Goal: Transaction & Acquisition: Obtain resource

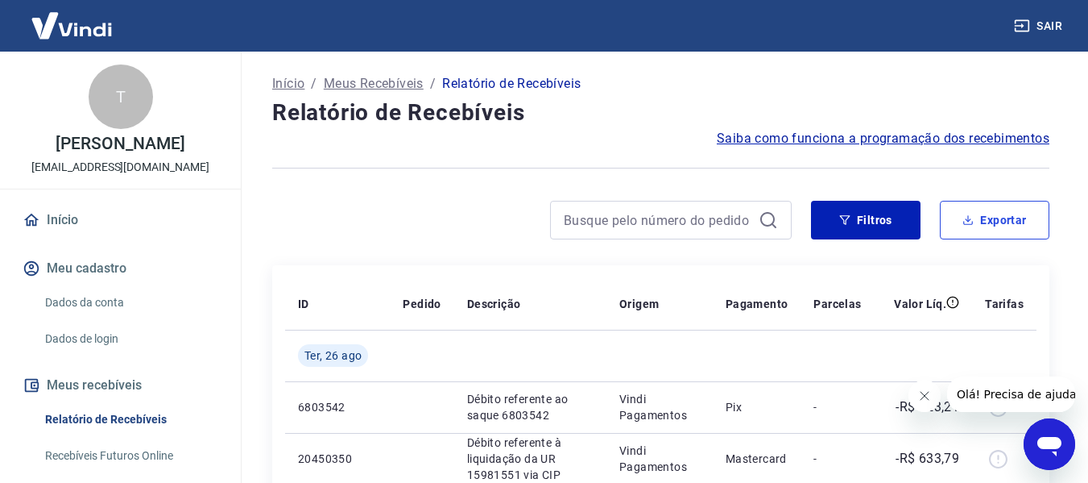
click at [1020, 229] on button "Exportar" at bounding box center [995, 220] width 110 height 39
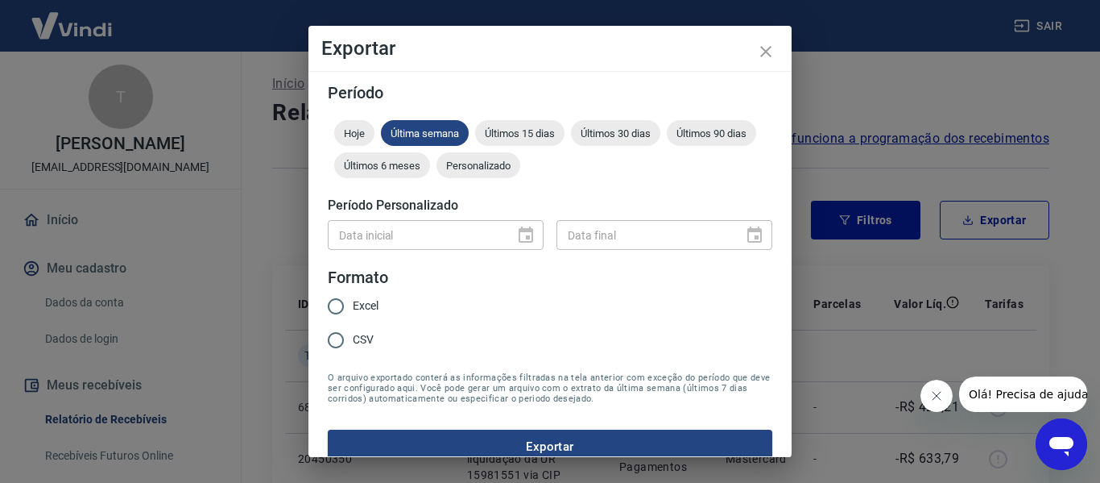
click at [339, 309] on input "Excel" at bounding box center [336, 306] width 34 height 34
radio input "true"
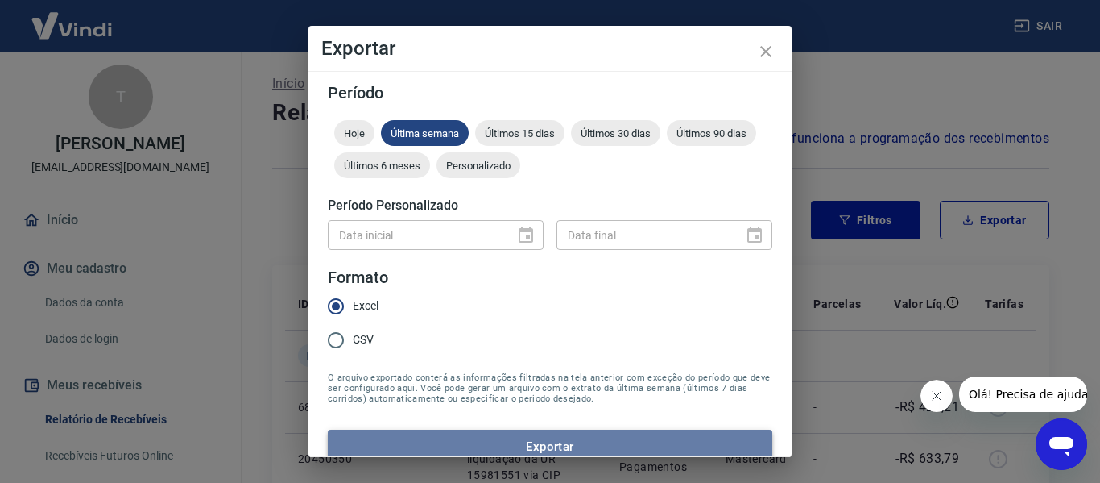
click at [581, 437] on button "Exportar" at bounding box center [550, 446] width 445 height 34
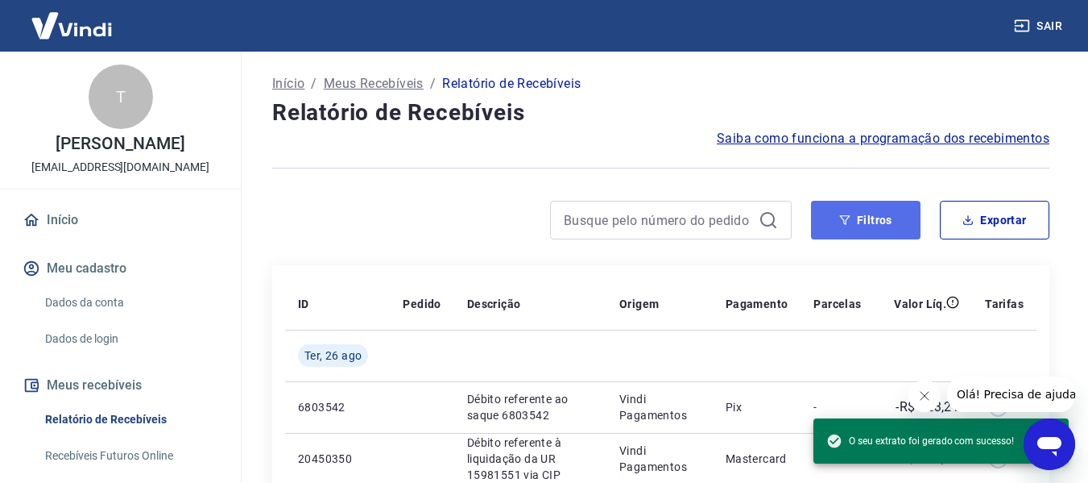
click at [864, 225] on button "Filtros" at bounding box center [866, 220] width 110 height 39
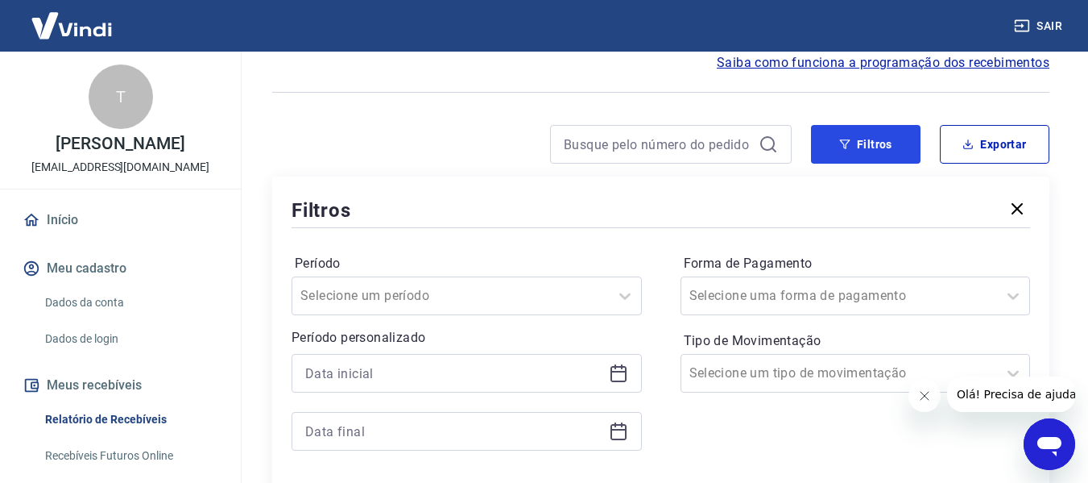
scroll to position [161, 0]
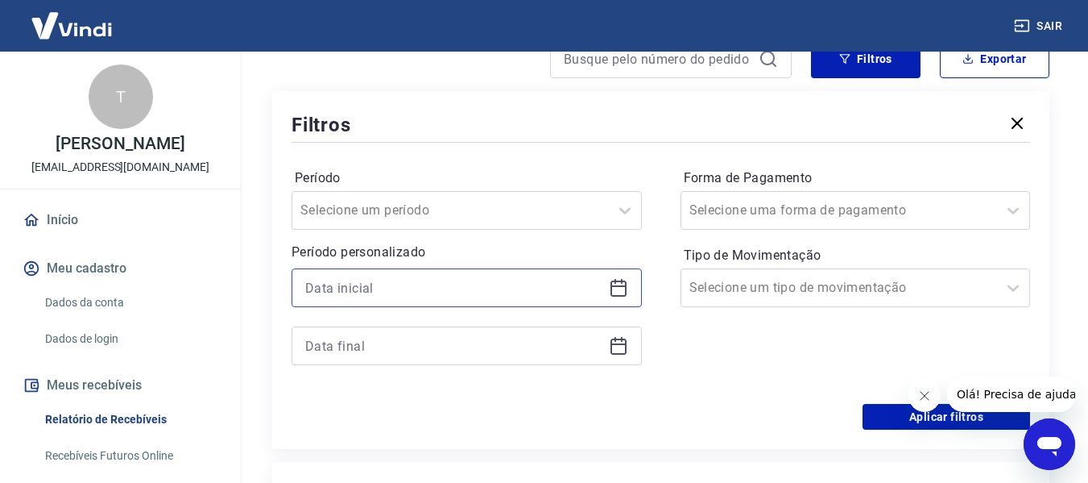
click at [392, 296] on input at bounding box center [453, 287] width 297 height 24
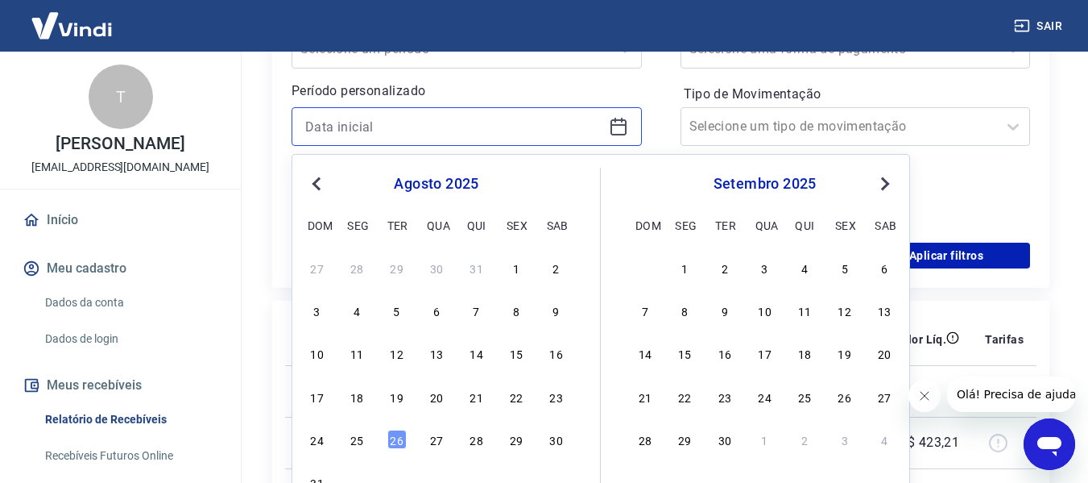
scroll to position [403, 0]
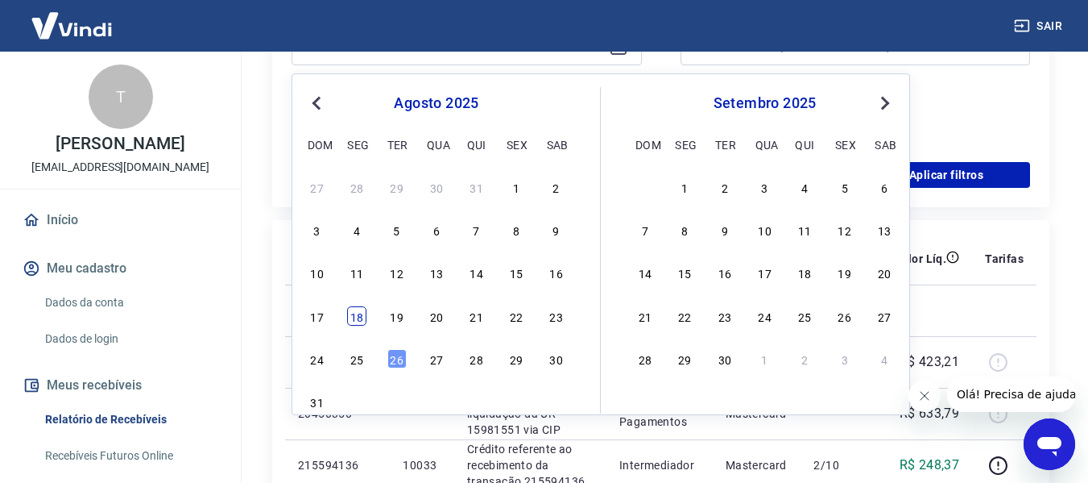
click at [357, 317] on div "18" at bounding box center [356, 315] width 19 height 19
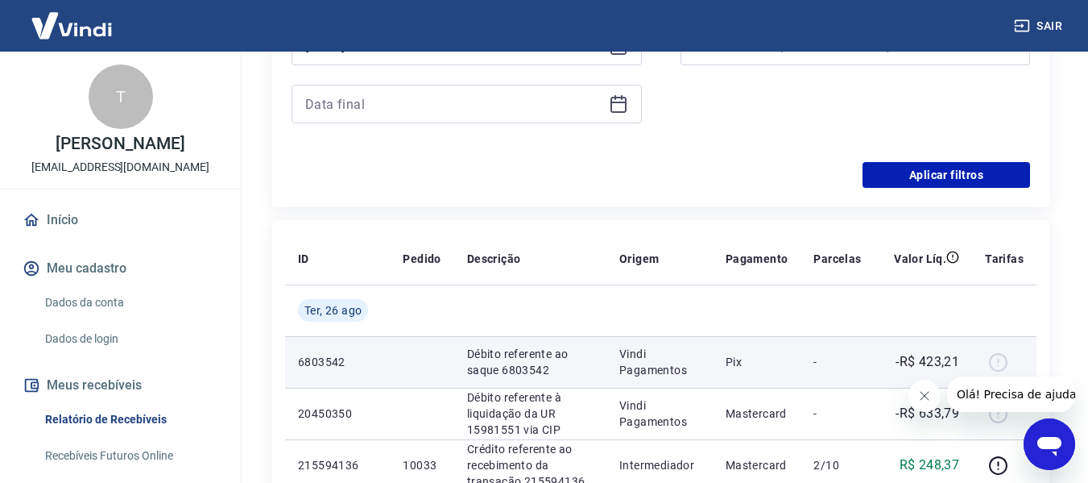
type input "[DATE]"
click at [436, 358] on td at bounding box center [422, 362] width 64 height 52
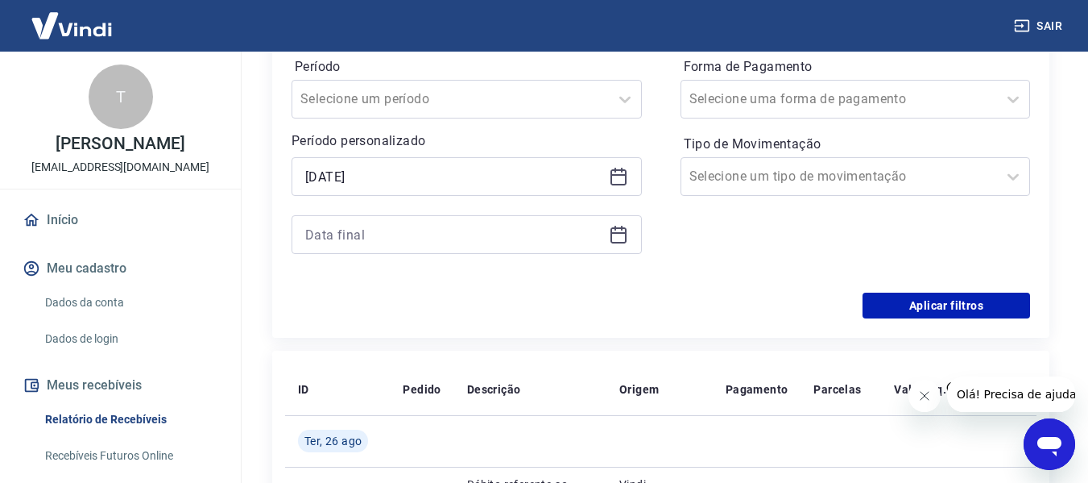
scroll to position [242, 0]
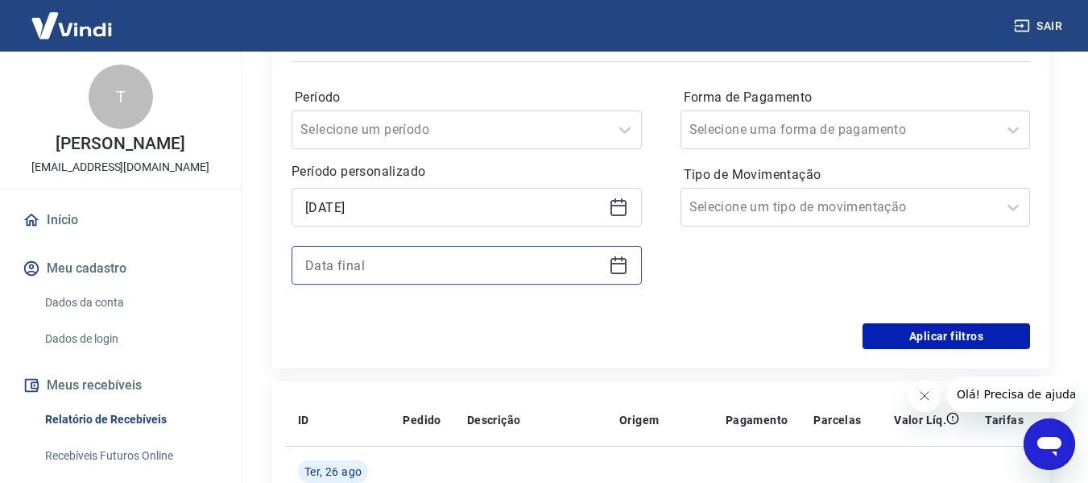
click at [355, 265] on input at bounding box center [453, 265] width 297 height 24
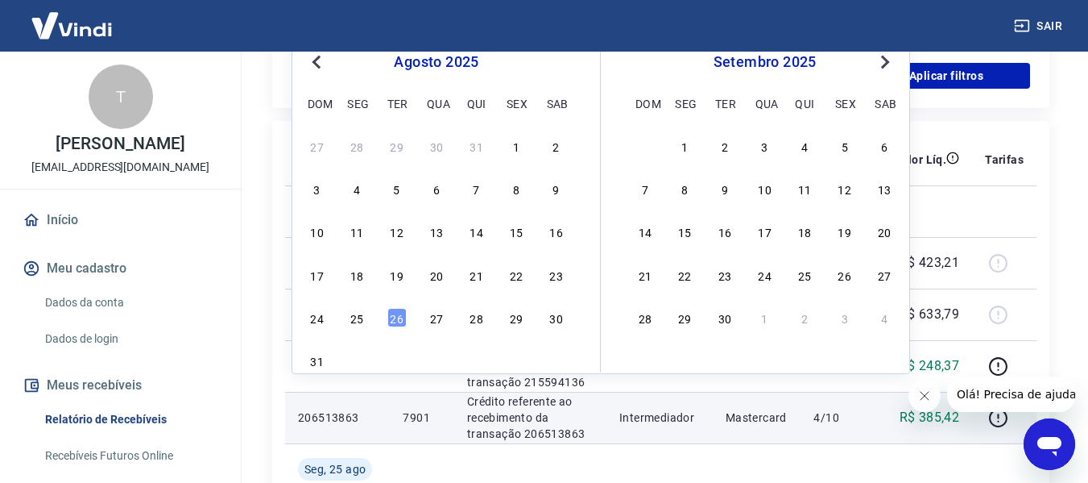
scroll to position [564, 0]
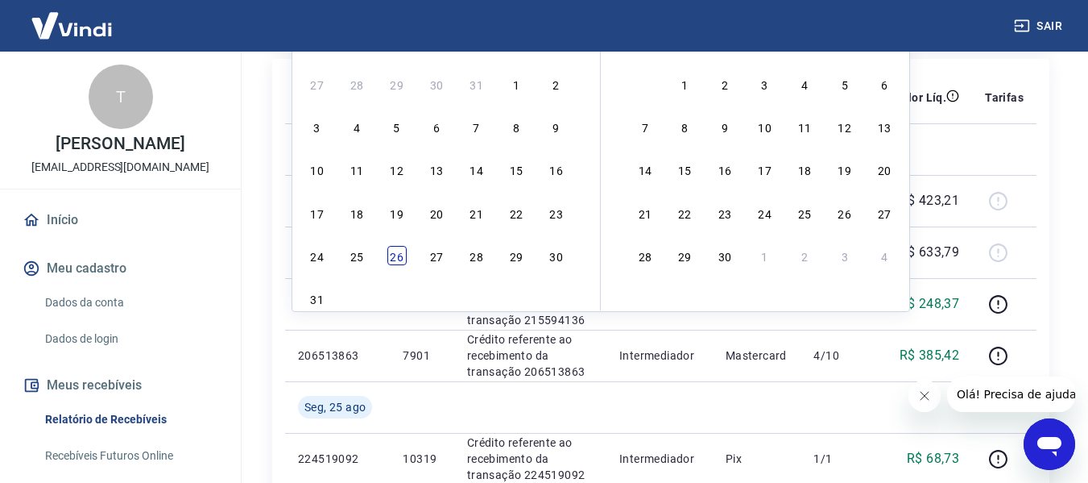
click at [396, 264] on div "26" at bounding box center [396, 255] width 19 height 19
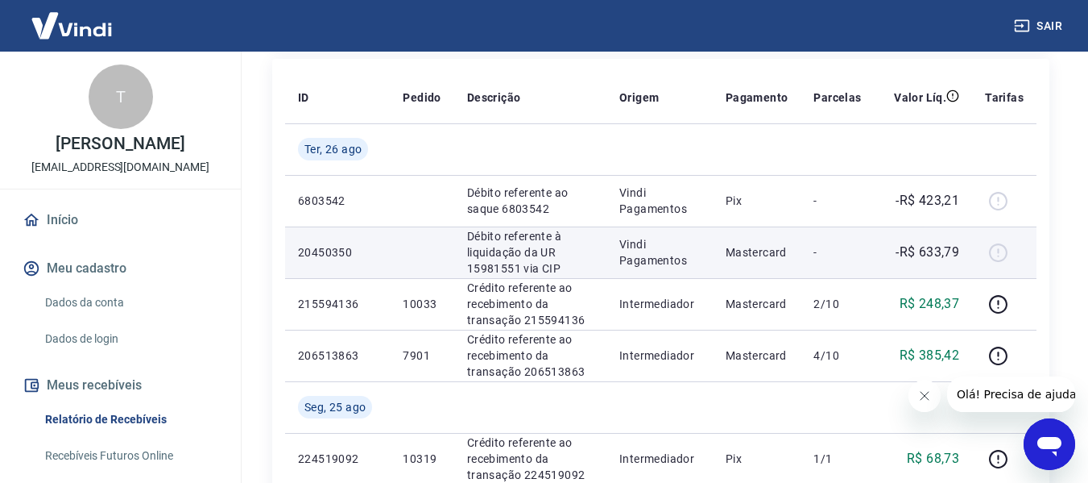
type input "[DATE]"
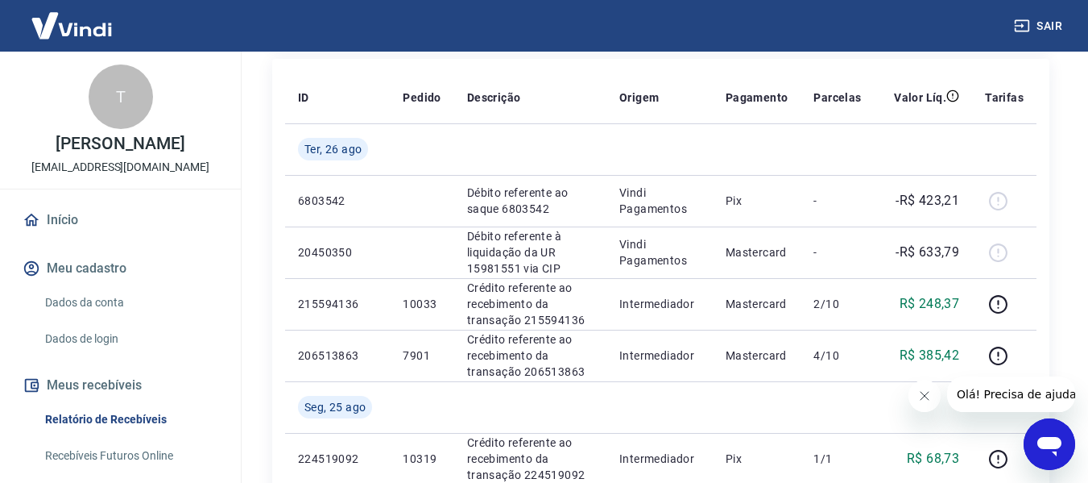
scroll to position [322, 0]
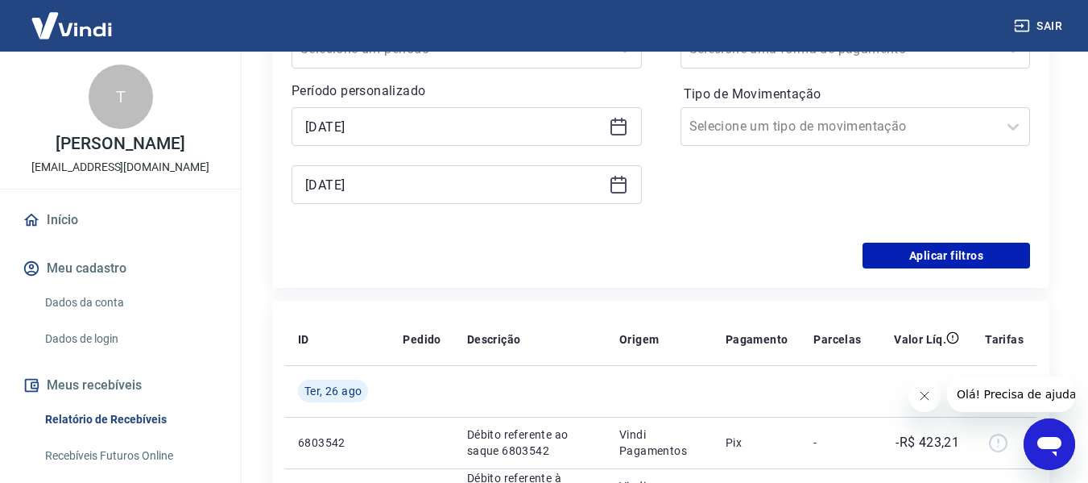
click at [966, 228] on div "Período Selecione um período Período personalizado Selected date: [DATE] [DATE]…" at bounding box center [661, 114] width 739 height 258
click at [952, 251] on button "Aplicar filtros" at bounding box center [947, 255] width 168 height 26
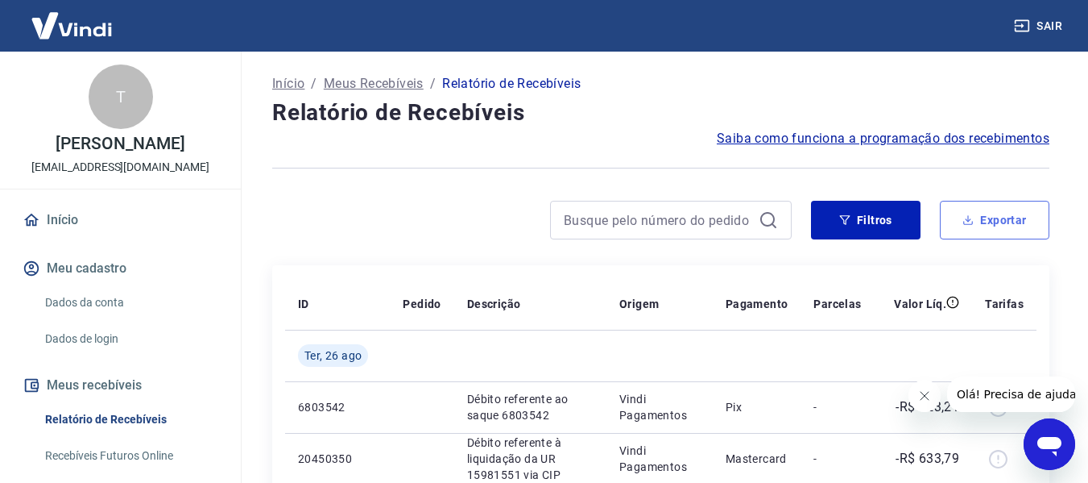
click at [996, 226] on button "Exportar" at bounding box center [995, 220] width 110 height 39
type input "[DATE]"
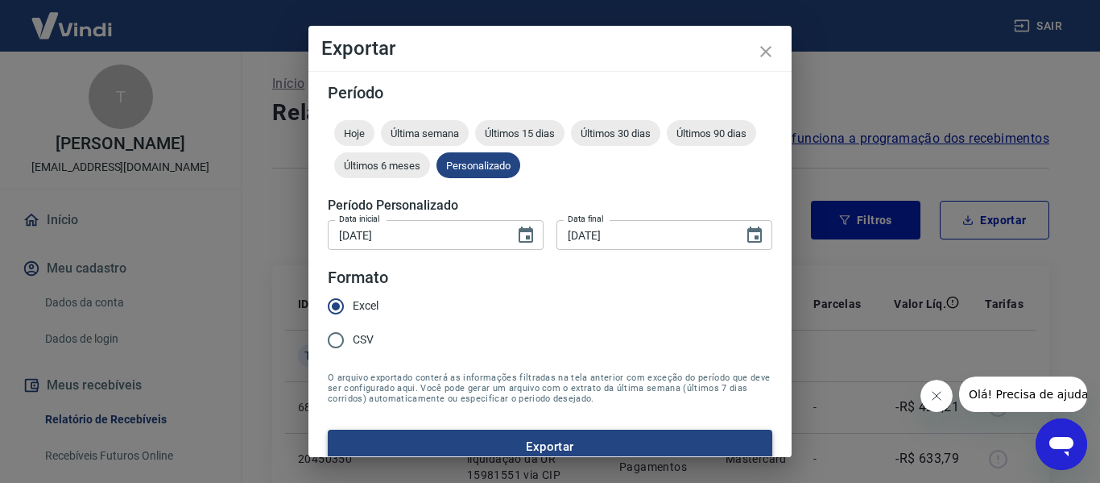
click at [574, 439] on button "Exportar" at bounding box center [550, 446] width 445 height 34
